Goal: Transaction & Acquisition: Book appointment/travel/reservation

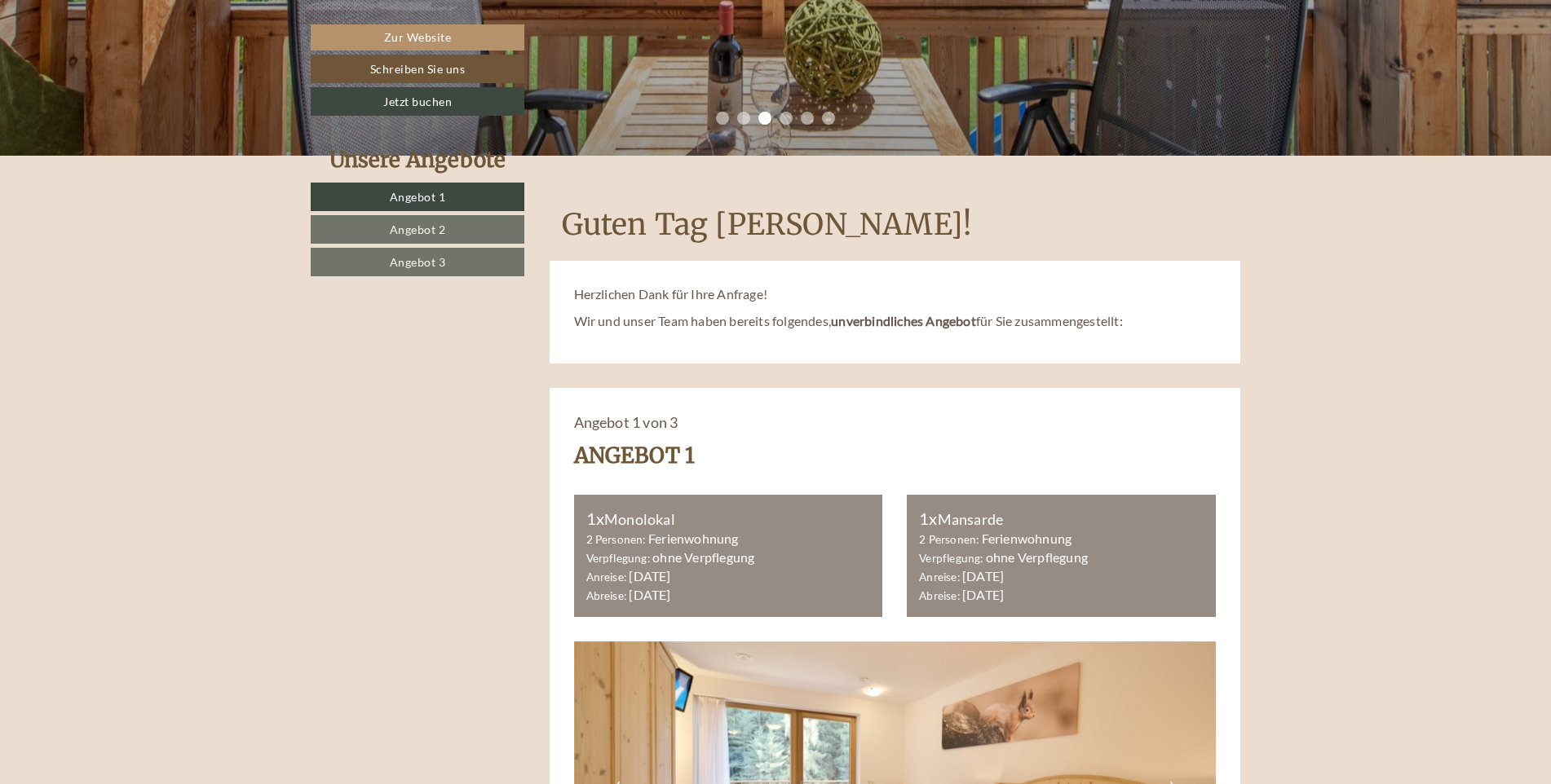
scroll to position [326, 0]
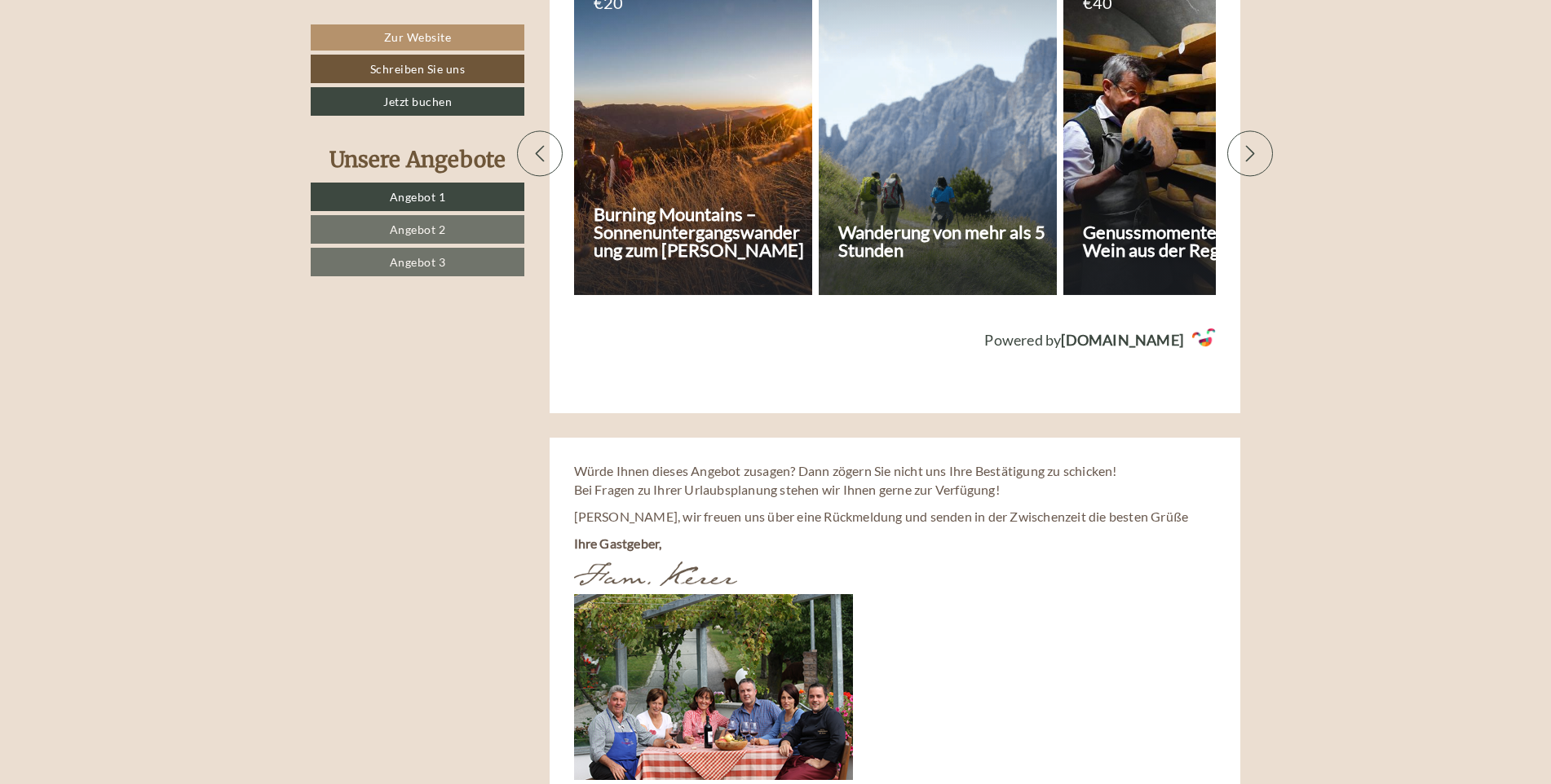
scroll to position [6604, 0]
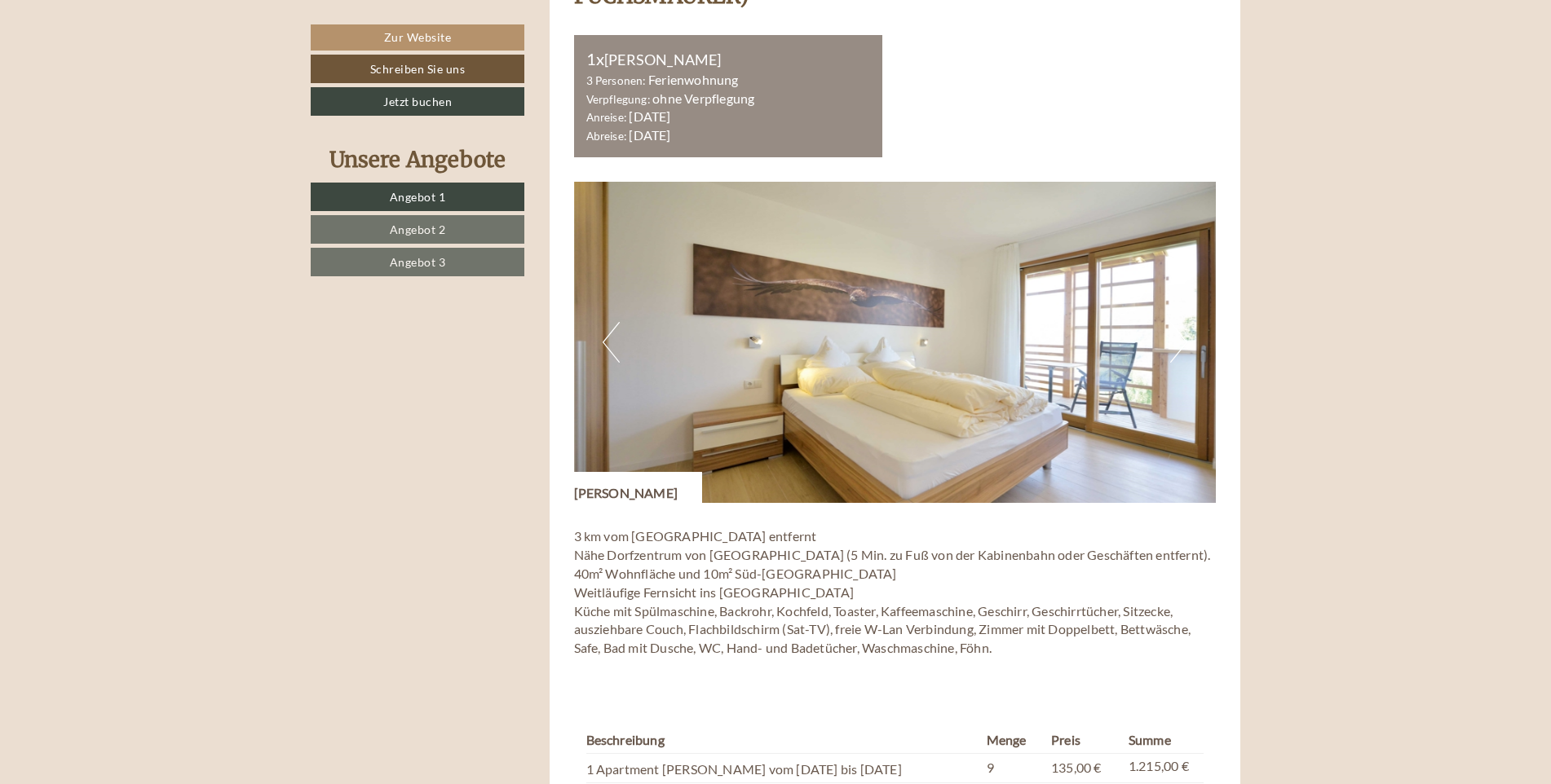
scroll to position [2690, 0]
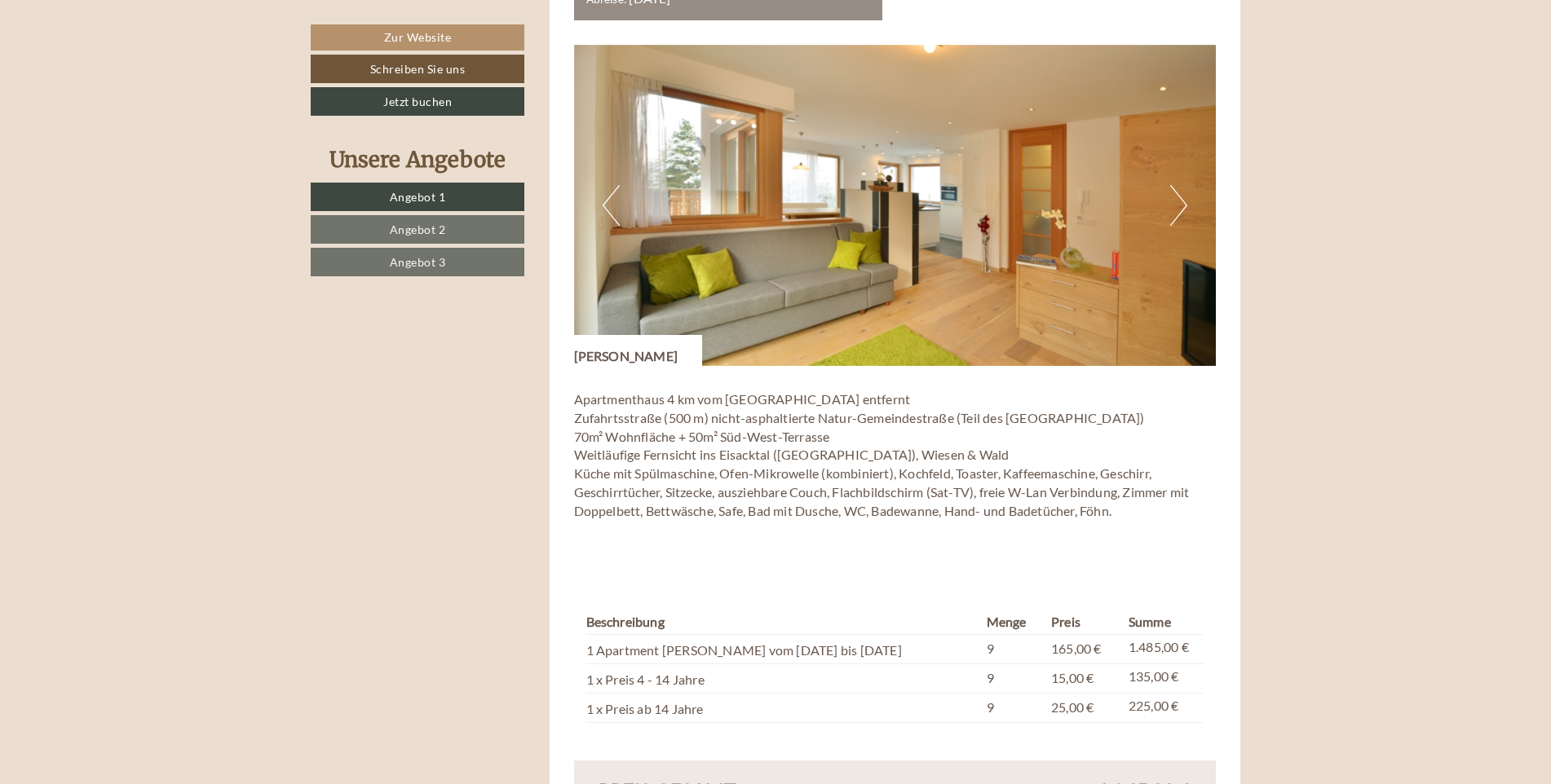
scroll to position [4321, 0]
